Goal: Find specific page/section: Find specific page/section

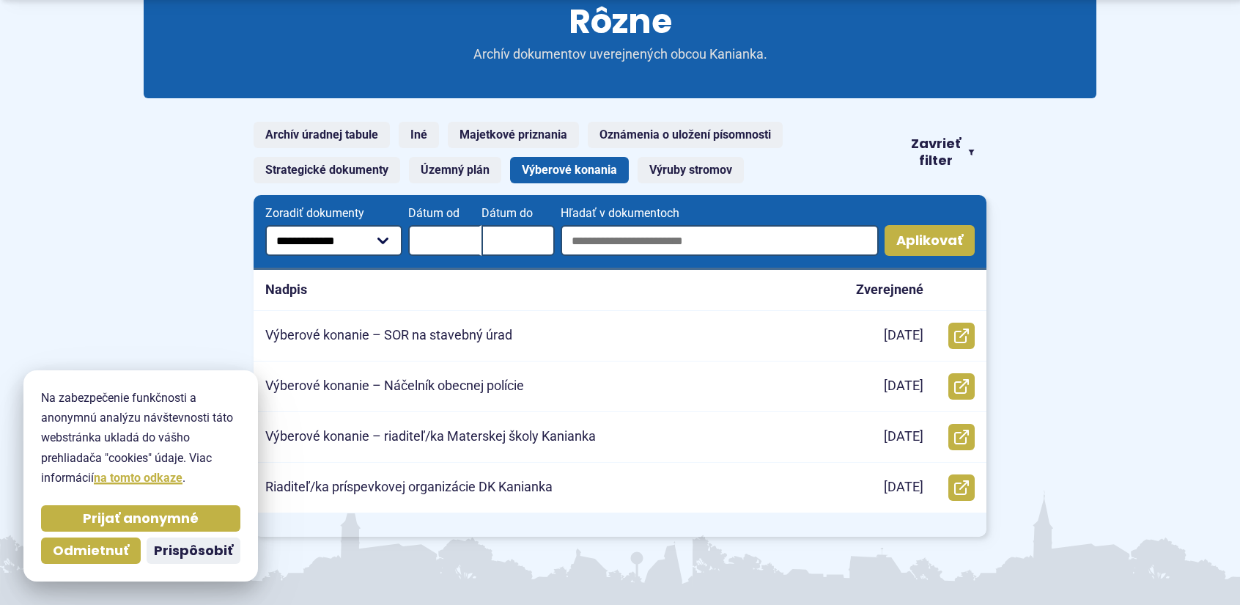
scroll to position [220, 0]
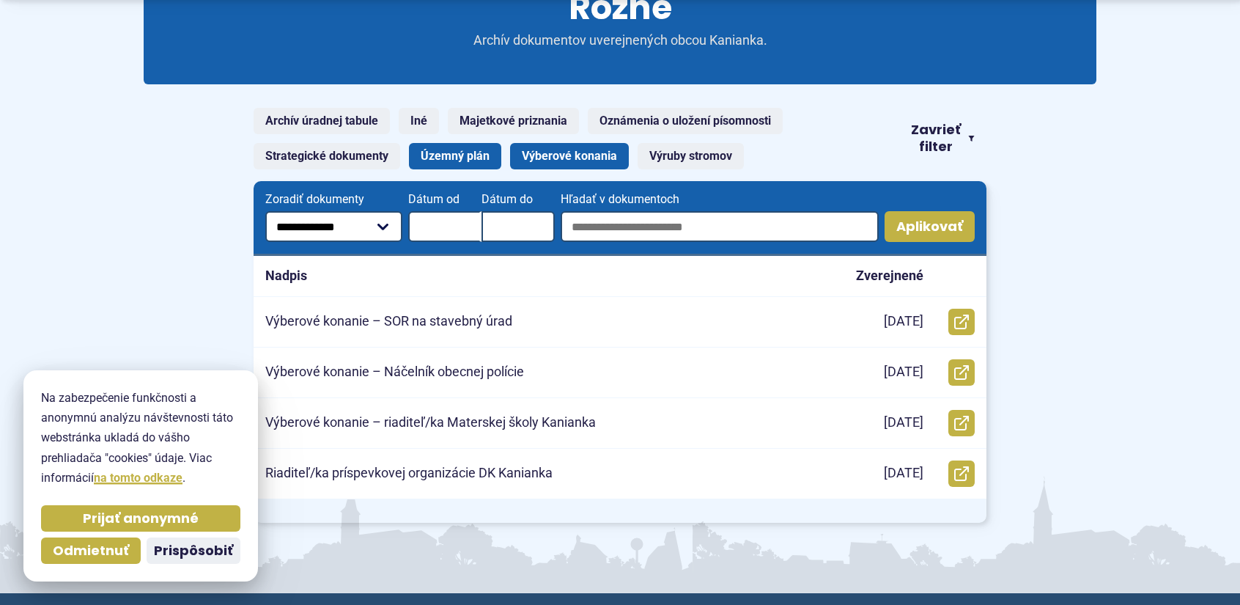
click at [441, 157] on link "Územný plán" at bounding box center [455, 156] width 92 height 26
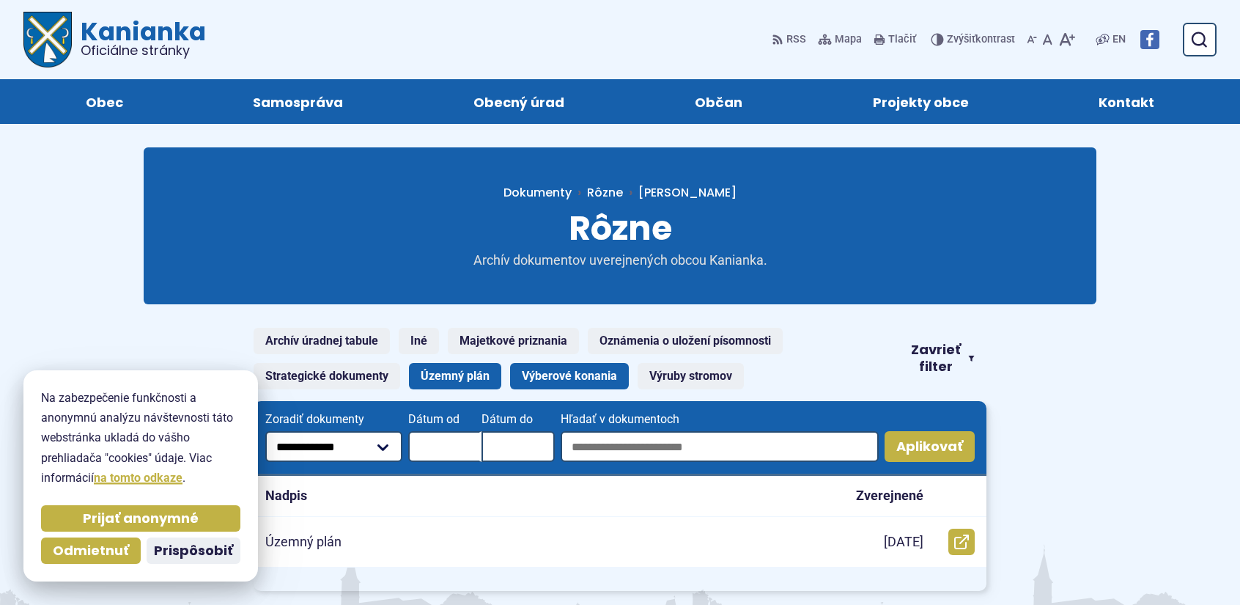
click at [555, 379] on link "Výberové konania" at bounding box center [569, 376] width 119 height 26
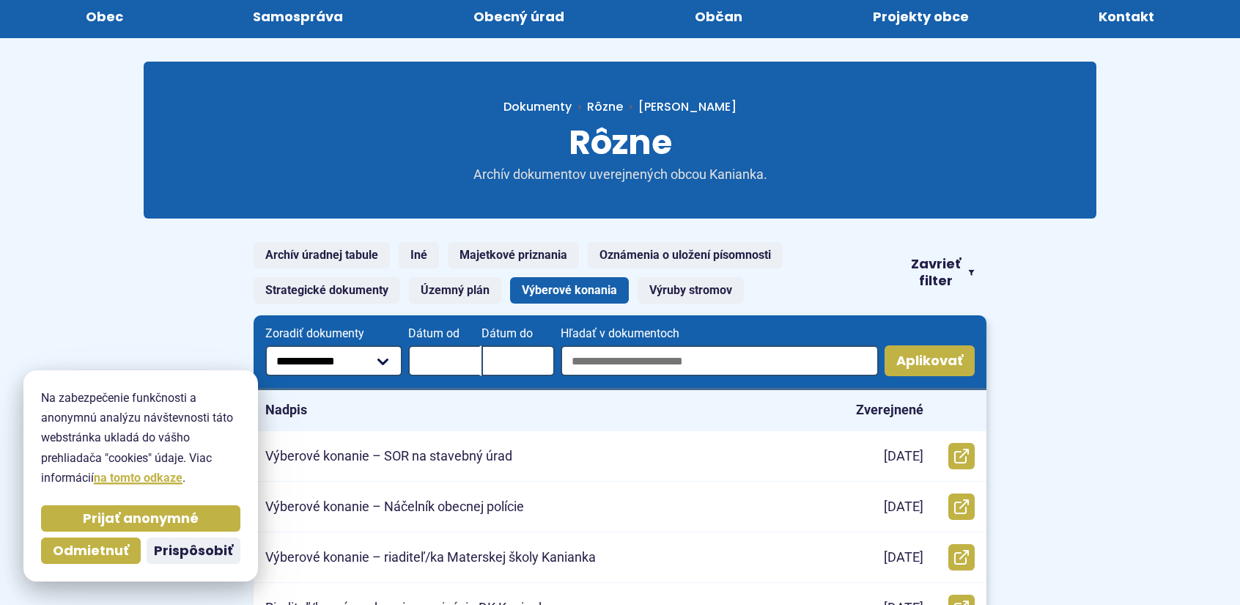
scroll to position [293, 0]
